Goal: Task Accomplishment & Management: Manage account settings

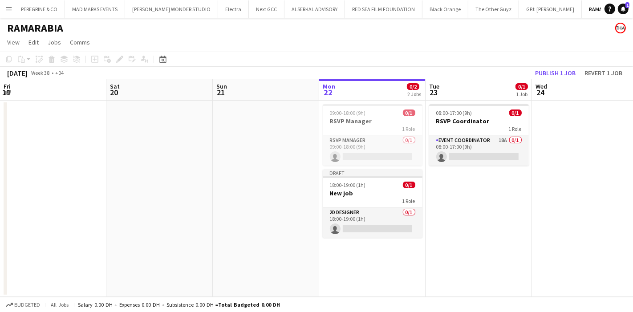
scroll to position [0, 212]
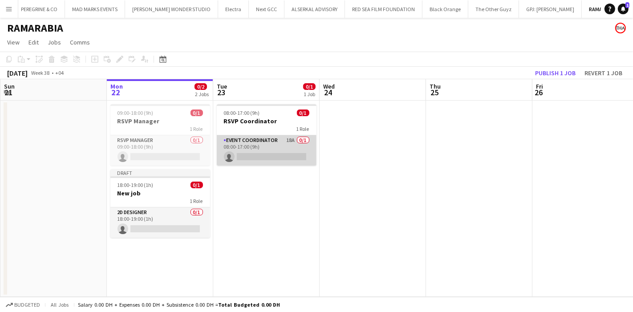
click at [287, 145] on app-card-role "Event Coordinator 18A 0/1 08:00-17:00 (9h) single-neutral-actions" at bounding box center [267, 150] width 100 height 30
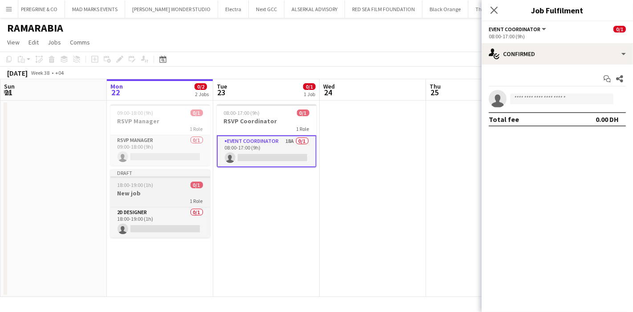
click at [150, 197] on div "1 Role" at bounding box center [160, 200] width 100 height 7
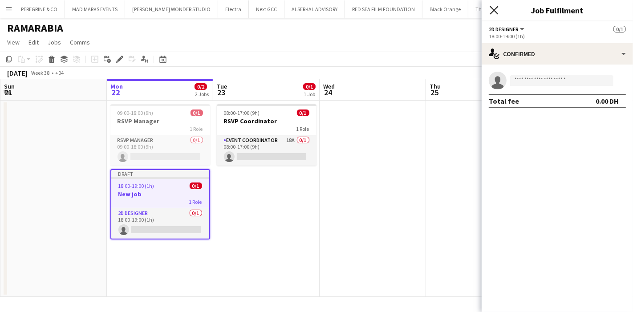
click at [497, 11] on icon "Close pop-in" at bounding box center [493, 10] width 8 height 8
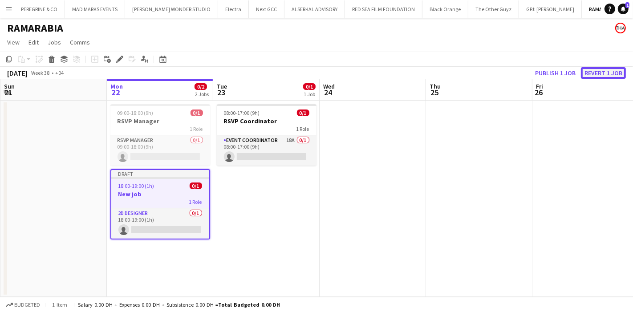
click at [599, 74] on button "Revert 1 job" at bounding box center [603, 73] width 45 height 12
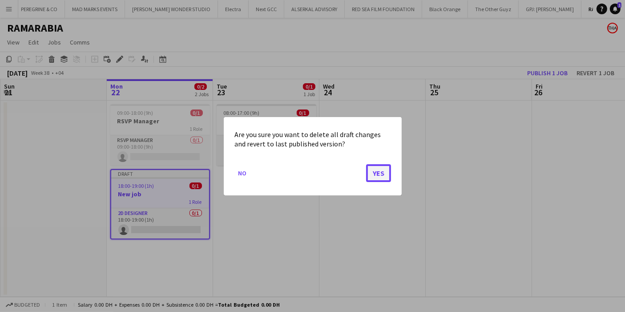
click at [376, 170] on button "Yes" at bounding box center [378, 173] width 25 height 18
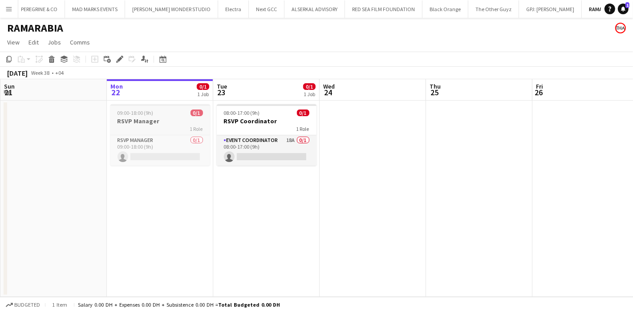
click at [166, 114] on div "09:00-18:00 (9h) 0/1" at bounding box center [160, 112] width 100 height 7
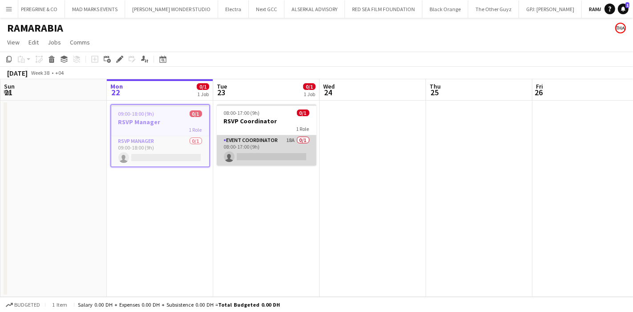
click at [285, 145] on app-card-role "Event Coordinator 18A 0/1 08:00-17:00 (9h) single-neutral-actions" at bounding box center [267, 150] width 100 height 30
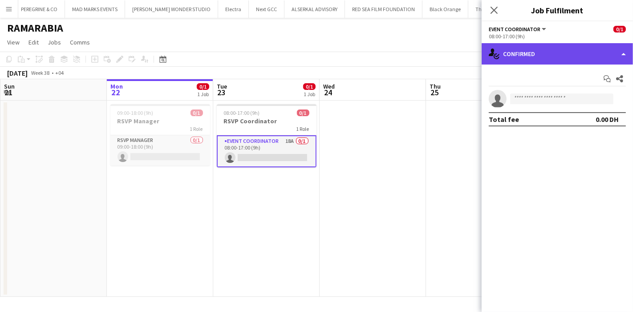
click at [605, 61] on div "single-neutral-actions-check-2 Confirmed" at bounding box center [556, 53] width 151 height 21
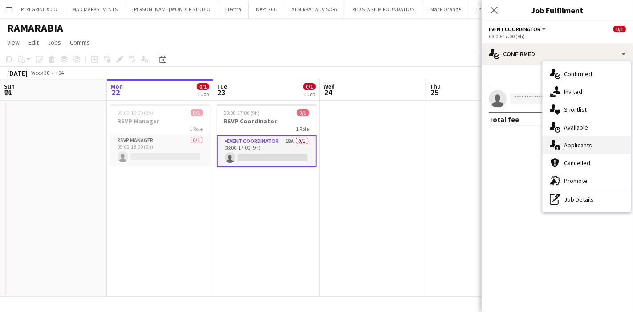
click at [587, 145] on span "Applicants" at bounding box center [578, 145] width 28 height 8
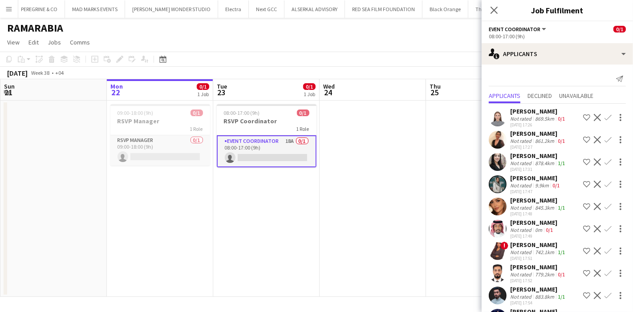
click at [500, 116] on app-user-avatar at bounding box center [498, 118] width 18 height 18
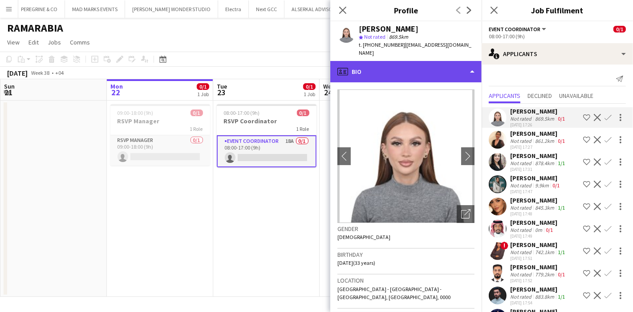
click at [444, 70] on div "profile Bio" at bounding box center [405, 71] width 151 height 21
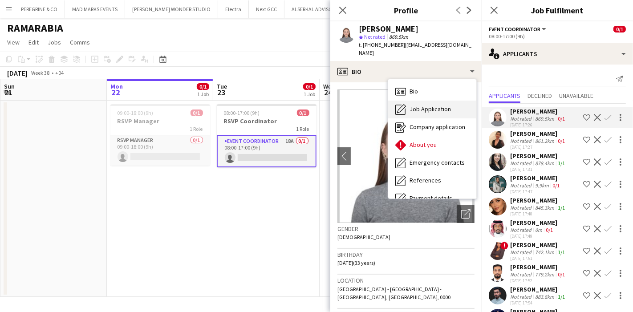
click at [438, 105] on span "Job Application" at bounding box center [429, 109] width 41 height 8
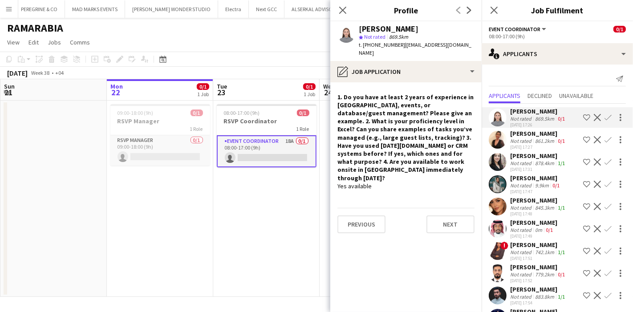
click at [497, 142] on app-user-avatar at bounding box center [498, 140] width 18 height 18
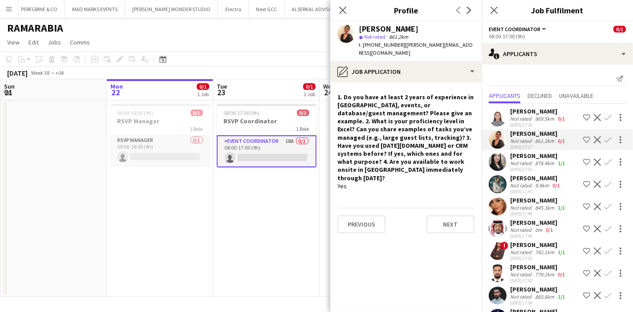
click at [499, 161] on app-user-avatar at bounding box center [498, 162] width 18 height 18
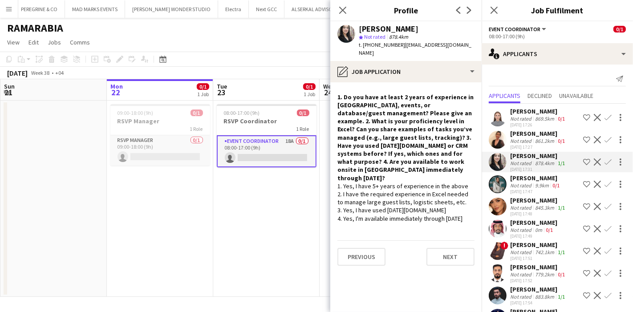
click at [495, 186] on app-user-avatar at bounding box center [498, 184] width 18 height 18
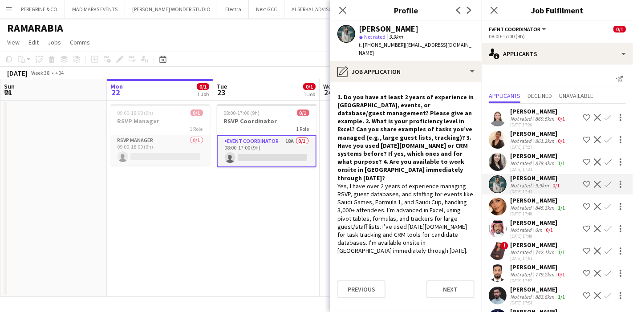
click at [499, 252] on app-user-avatar at bounding box center [498, 251] width 18 height 18
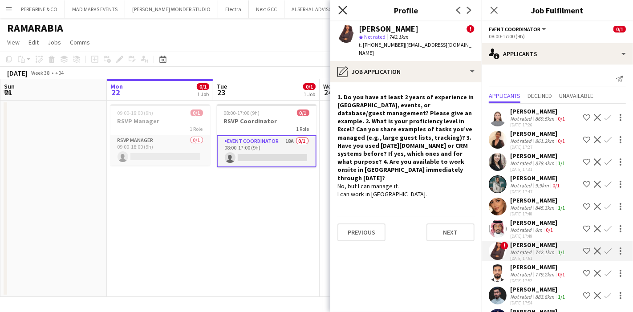
click at [345, 13] on icon "Close pop-in" at bounding box center [342, 10] width 8 height 8
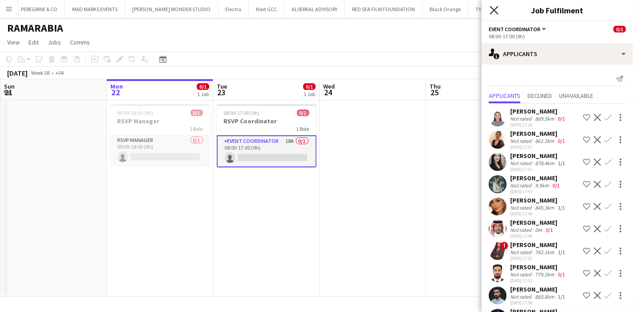
click at [495, 12] on icon "Close pop-in" at bounding box center [493, 10] width 8 height 8
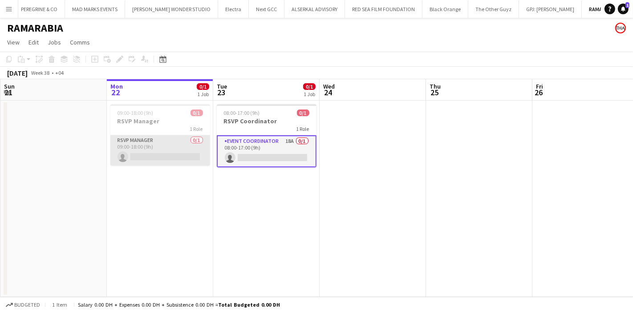
click at [175, 141] on app-card-role "RSVP Manager 0/1 09:00-18:00 (9h) single-neutral-actions" at bounding box center [160, 150] width 100 height 30
